Goal: Find specific page/section

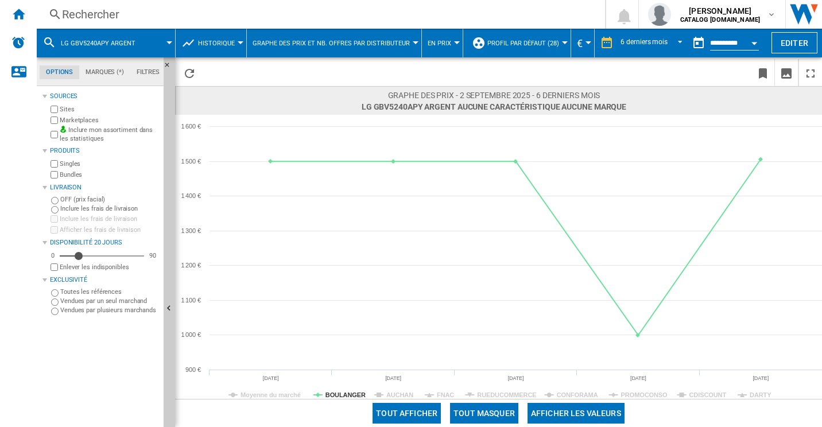
click at [132, 7] on div "Rechercher" at bounding box center [318, 14] width 513 height 16
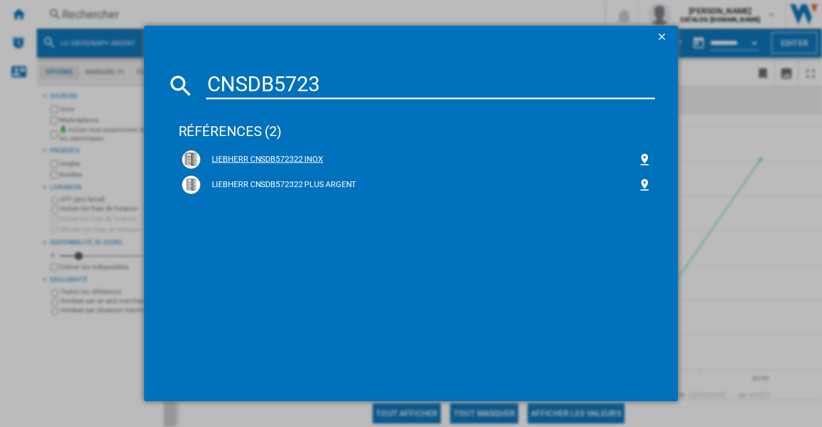
type input "CNSDB5723"
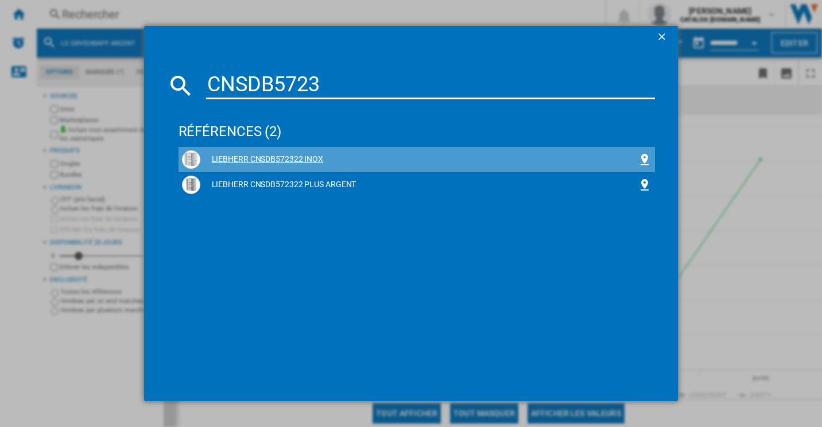
click at [277, 154] on div "LIEBHERR CNSDB572322 INOX" at bounding box center [419, 159] width 438 height 11
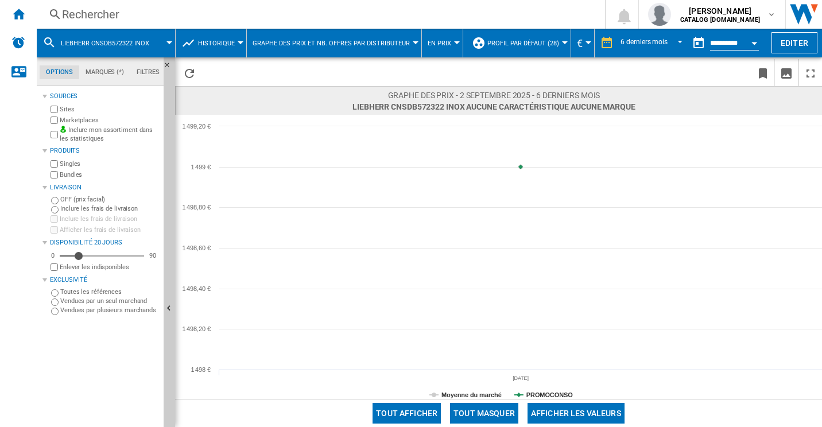
click at [133, 46] on span "LIEBHERR CNSDB572322 INOX" at bounding box center [105, 43] width 88 height 7
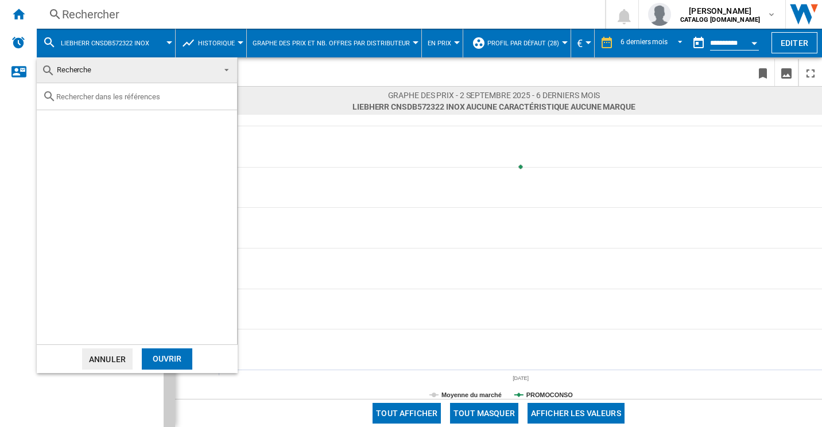
click at [146, 24] on md-backdrop at bounding box center [411, 213] width 822 height 427
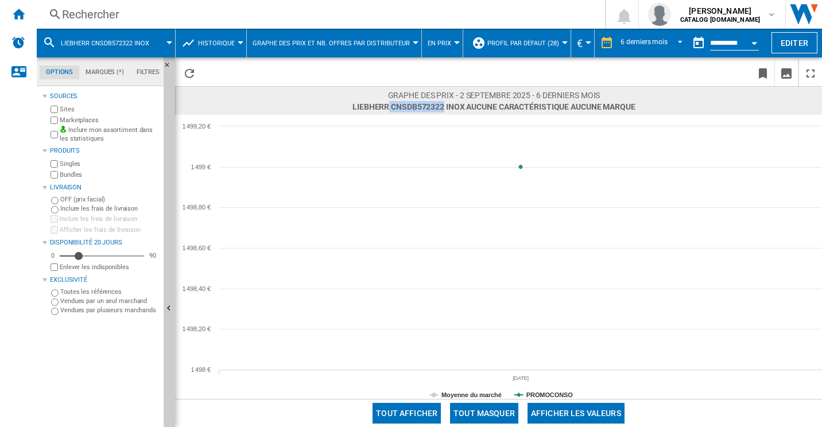
drag, startPoint x: 388, startPoint y: 105, endPoint x: 441, endPoint y: 106, distance: 52.2
click at [441, 106] on span "LIEBHERR CNSDB572322 INOX Aucune caractéristique Aucune marque [0 produit ]" at bounding box center [493, 106] width 283 height 11
copy span "CNSDB572322"
click at [167, 1] on div "Rechercher Rechercher 0 [PERSON_NAME] CATALOG [DOMAIN_NAME] CATALOG [DOMAIN_NAM…" at bounding box center [429, 14] width 785 height 29
click at [91, 11] on div "Rechercher" at bounding box center [318, 14] width 513 height 16
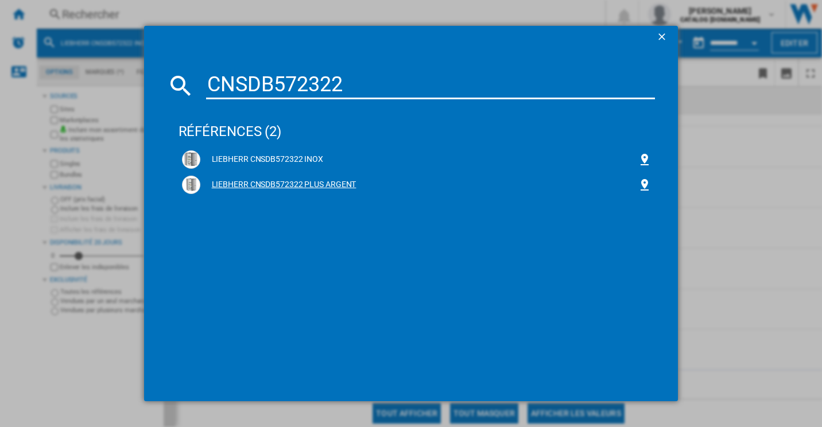
type input "CNSDB572322"
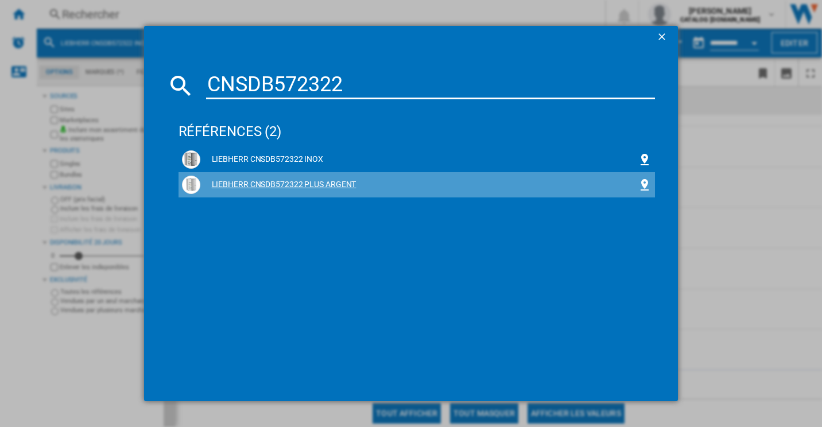
click at [309, 184] on div "LIEBHERR CNSDB572322 PLUS ARGENT" at bounding box center [419, 184] width 438 height 11
